Goal: Book appointment/travel/reservation

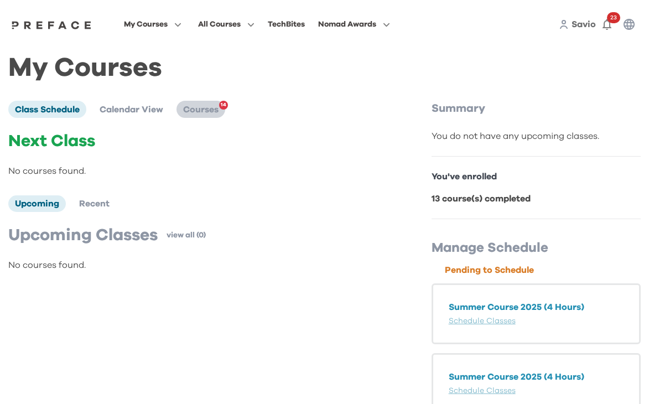
click at [216, 109] on span "Courses" at bounding box center [200, 109] width 35 height 9
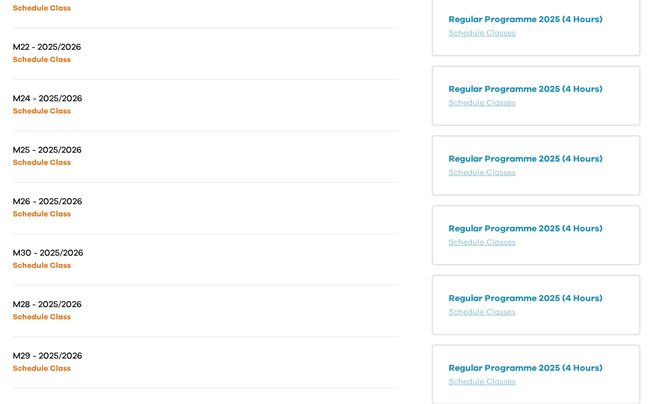
scroll to position [443, 0]
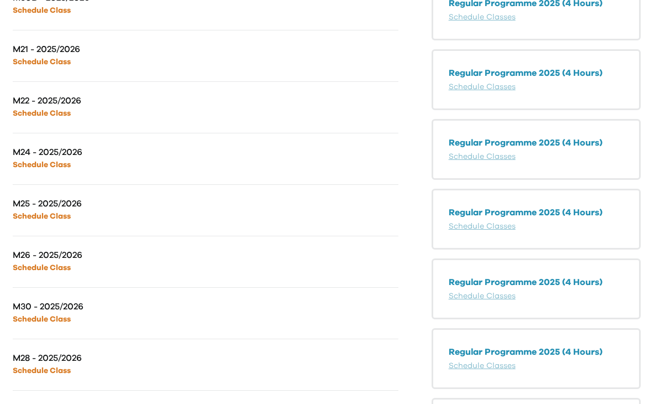
click at [57, 115] on link "Schedule Class" at bounding box center [42, 114] width 58 height 8
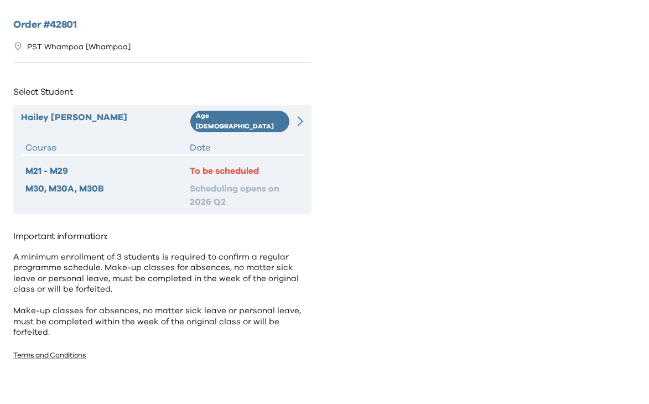
click at [239, 154] on div "Hailey Leung Age 8-9 Course Date M21 - M29 To be scheduled M30, M30A, M30B Sche…" at bounding box center [162, 159] width 298 height 109
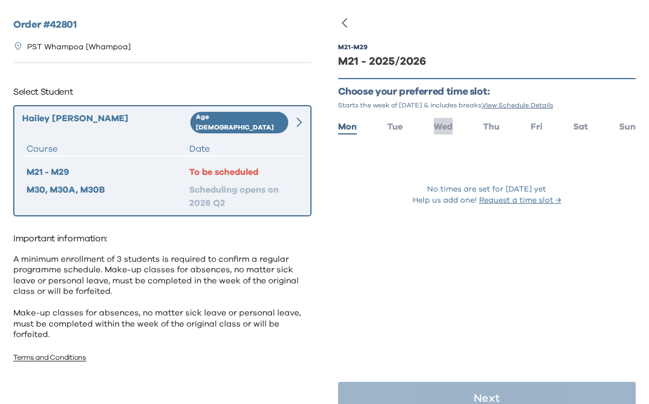
click at [451, 129] on span "Wed" at bounding box center [443, 126] width 19 height 9
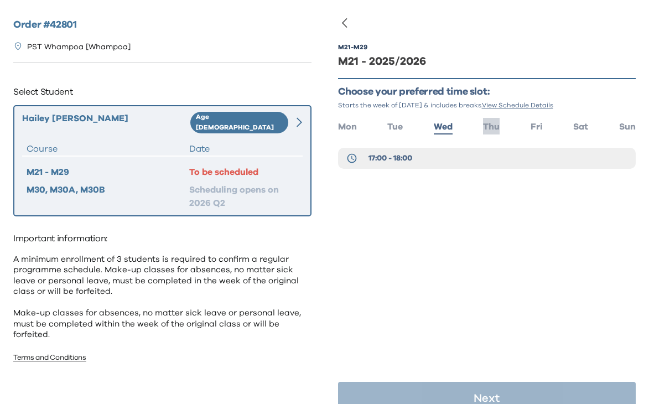
click at [491, 124] on span "Thu" at bounding box center [491, 126] width 17 height 9
click at [472, 150] on button "17:00 - 18:00" at bounding box center [487, 158] width 298 height 21
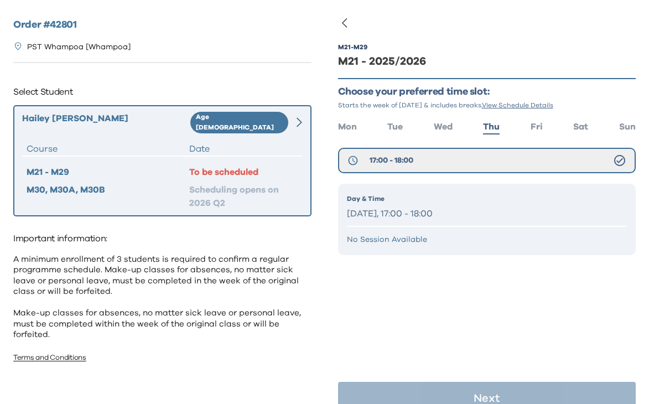
click at [454, 214] on p "Thursday, 17:00 - 18:00" at bounding box center [487, 214] width 280 height 16
click at [451, 206] on p "Thursday, 17:00 - 18:00" at bounding box center [487, 214] width 280 height 16
click at [420, 215] on p "Thursday, 17:00 - 18:00" at bounding box center [487, 214] width 280 height 16
click at [419, 215] on p "Thursday, 17:00 - 18:00" at bounding box center [487, 214] width 280 height 16
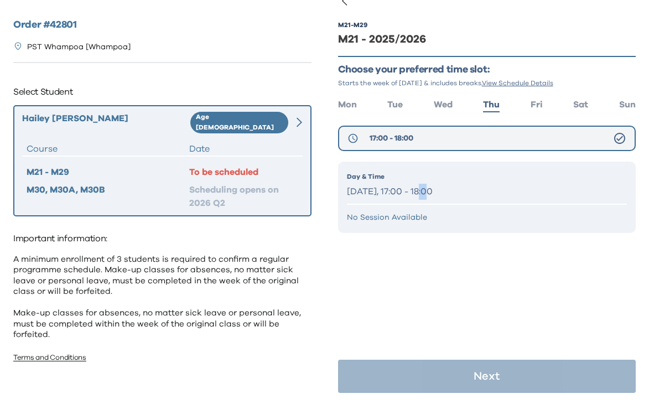
click at [618, 129] on button "17:00 - 18:00" at bounding box center [487, 138] width 298 height 25
click at [618, 136] on icon at bounding box center [619, 138] width 13 height 13
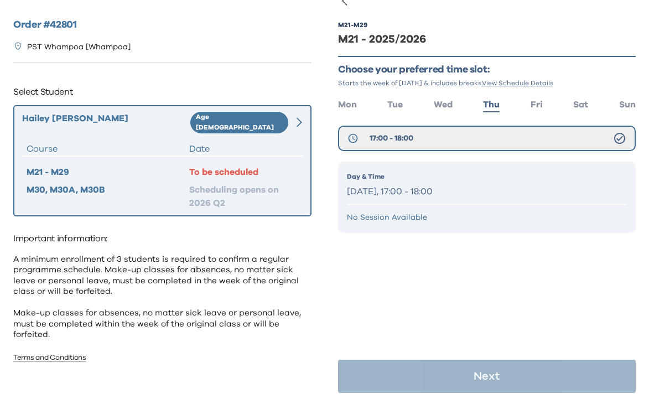
click at [527, 106] on ul "Mon Tue Wed Thu Fri Sat Sun" at bounding box center [487, 104] width 298 height 16
click at [536, 105] on span "Fri" at bounding box center [537, 104] width 12 height 9
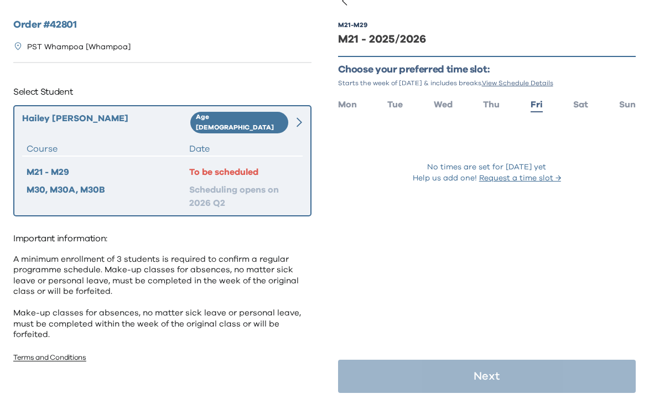
click at [501, 103] on ul "Mon Tue Wed Thu Fri Sat Sun" at bounding box center [487, 104] width 298 height 16
click at [493, 105] on span "Thu" at bounding box center [491, 104] width 17 height 9
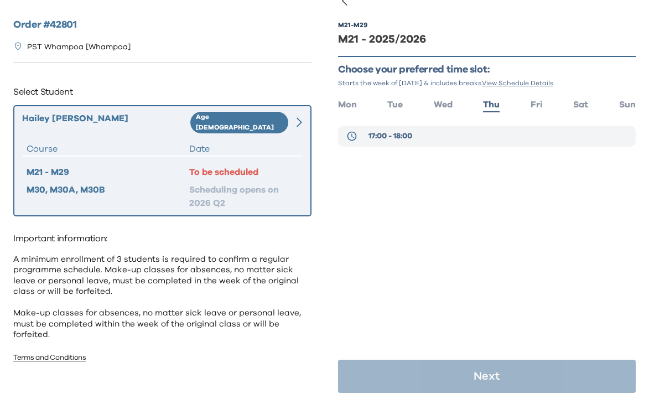
click at [407, 138] on span "17:00 - 18:00" at bounding box center [390, 136] width 44 height 11
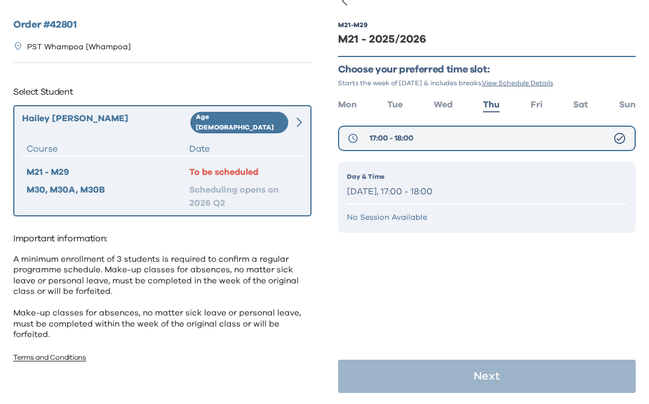
click at [407, 138] on span "17:00 - 18:00" at bounding box center [392, 138] width 44 height 11
click at [395, 178] on p "Day & Time" at bounding box center [487, 176] width 280 height 10
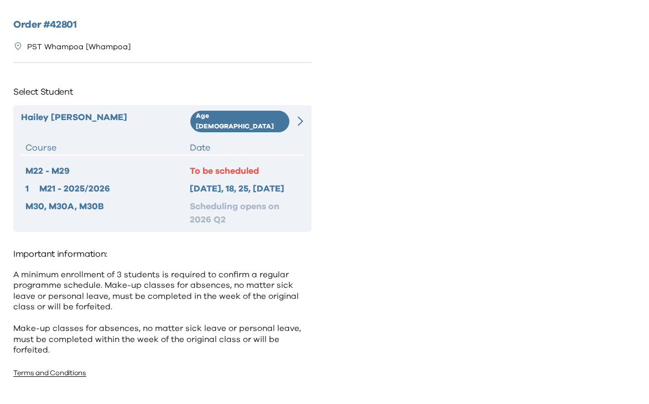
click at [141, 190] on div "M22 - M29 To be scheduled 1 M21 - 2025/2026 2025 Sep 11, 18, 25, Oct 2 M30, M30…" at bounding box center [162, 195] width 283 height 62
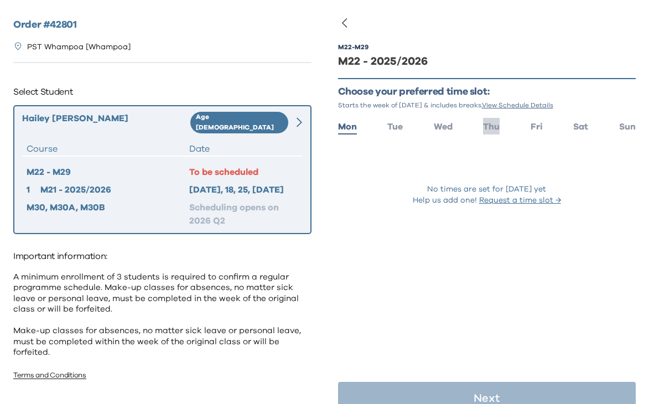
click at [488, 123] on span "Thu" at bounding box center [491, 126] width 17 height 9
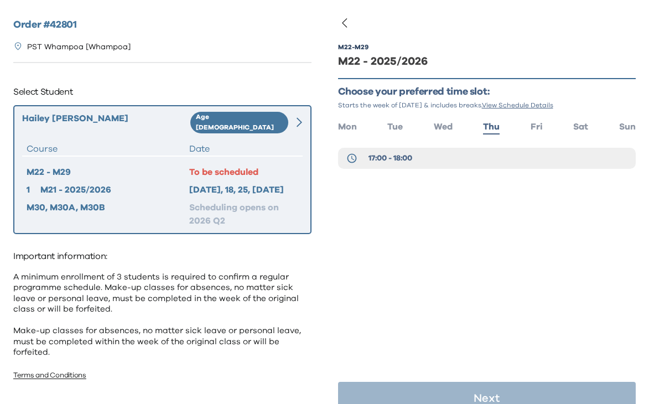
click at [464, 168] on div "17:00 - 18:00" at bounding box center [487, 161] width 298 height 27
click at [463, 167] on button "17:00 - 18:00" at bounding box center [487, 158] width 298 height 21
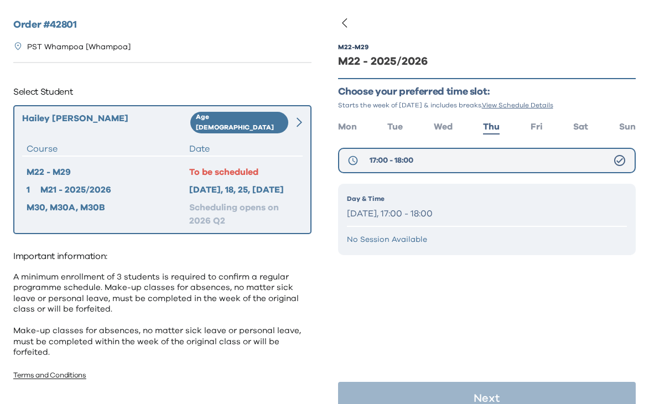
click at [610, 163] on button "17:00 - 18:00" at bounding box center [487, 160] width 298 height 25
click at [461, 214] on p "Thursday, 17:00 - 18:00" at bounding box center [487, 214] width 280 height 16
click at [460, 214] on p "Thursday, 17:00 - 18:00" at bounding box center [487, 214] width 280 height 16
click at [423, 214] on p "Thursday, 17:00 - 18:00" at bounding box center [487, 214] width 280 height 16
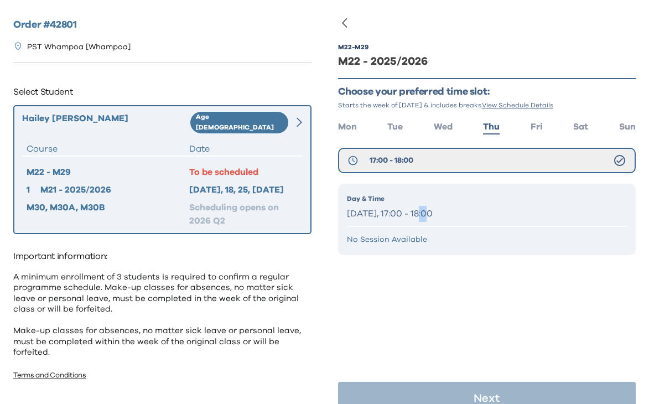
click at [422, 214] on p "Thursday, 17:00 - 18:00" at bounding box center [487, 214] width 280 height 16
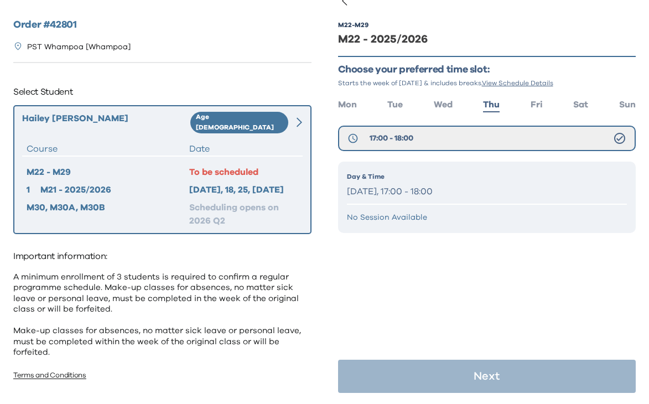
click at [414, 180] on p "Day & Time" at bounding box center [487, 176] width 280 height 10
click at [414, 183] on div "Day & Time Thursday, 17:00 - 18:00" at bounding box center [487, 185] width 280 height 28
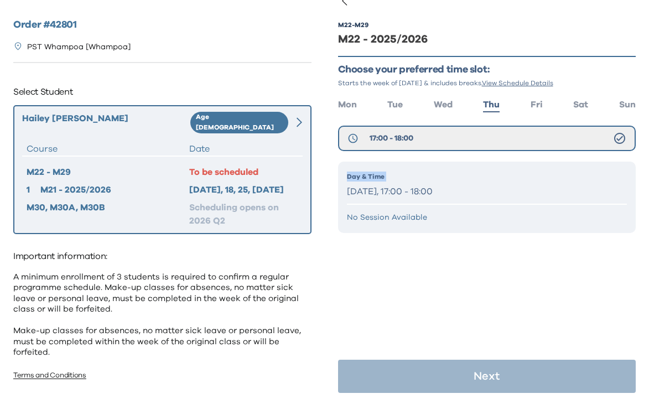
click at [414, 183] on div "Day & Time Thursday, 17:00 - 18:00" at bounding box center [487, 185] width 280 height 28
drag, startPoint x: 414, startPoint y: 183, endPoint x: 483, endPoint y: 129, distance: 87.1
click at [419, 180] on div "Day & Time Thursday, 17:00 - 18:00" at bounding box center [487, 185] width 280 height 28
